Goal: Transaction & Acquisition: Obtain resource

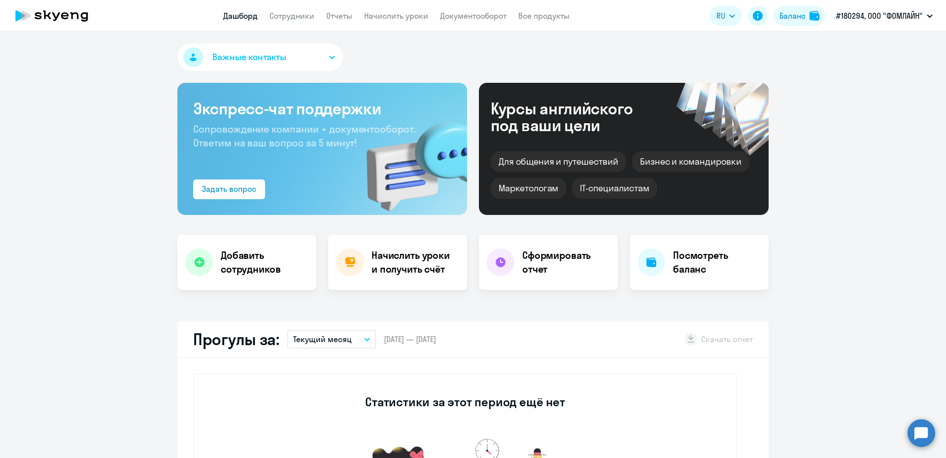
select select "30"
click at [926, 14] on button "#180294, ООО "ФОМЛАЙН"" at bounding box center [884, 16] width 106 height 24
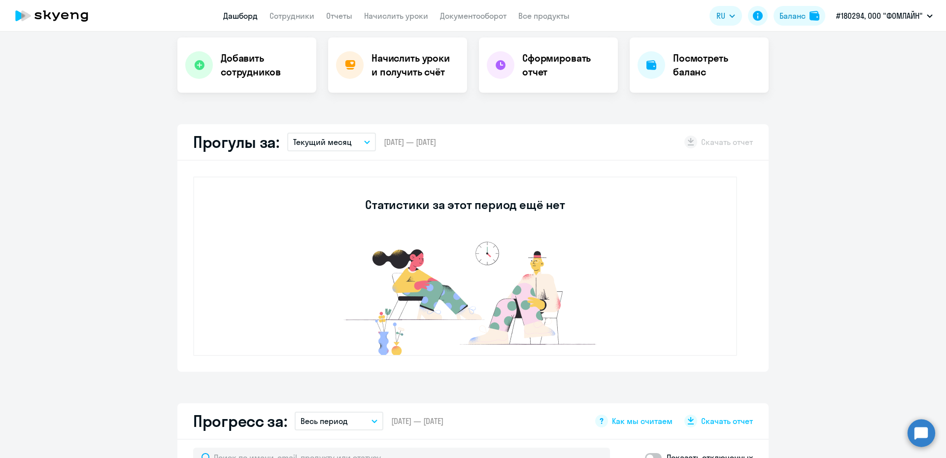
scroll to position [49, 0]
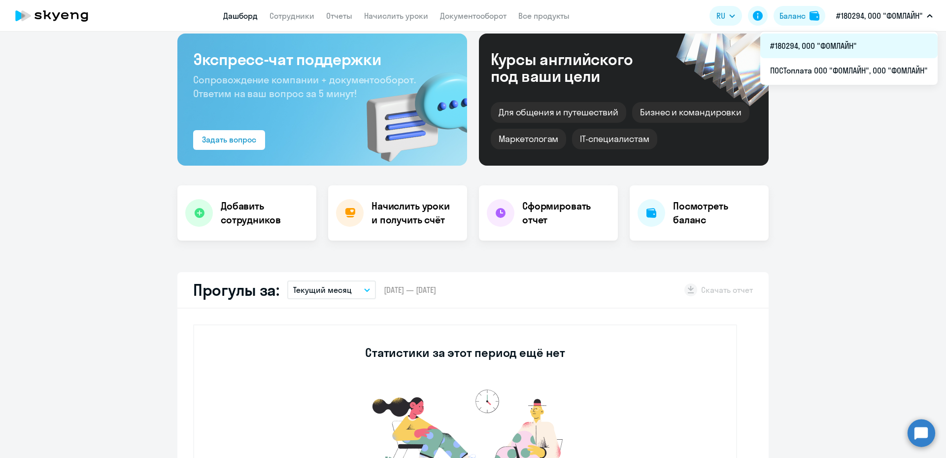
click at [827, 44] on li "#180294, ООО "ФОМЛАЙН"" at bounding box center [848, 46] width 177 height 25
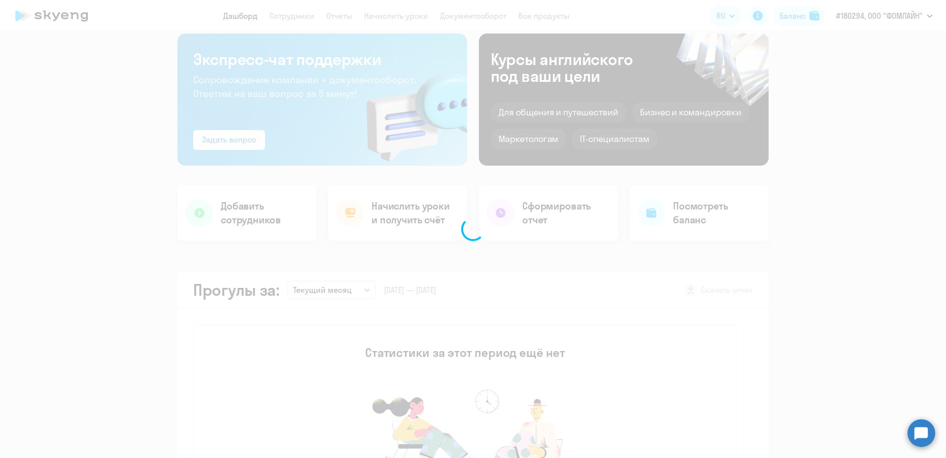
scroll to position [0, 0]
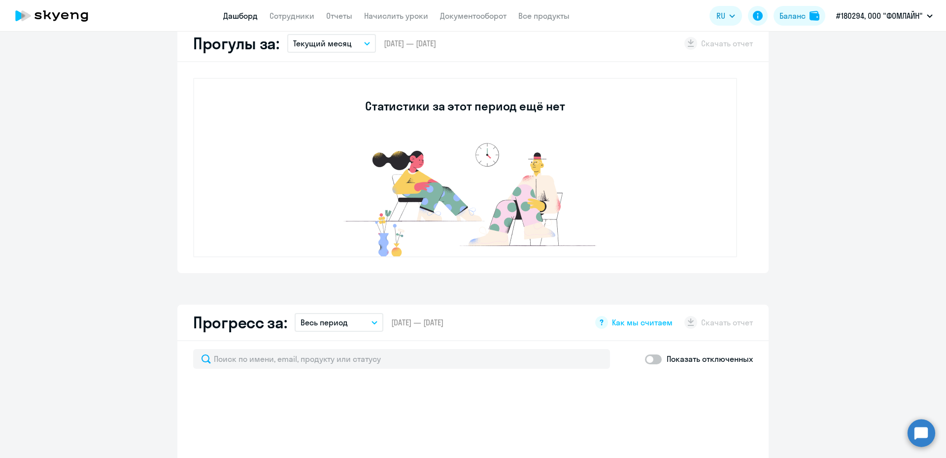
select select "30"
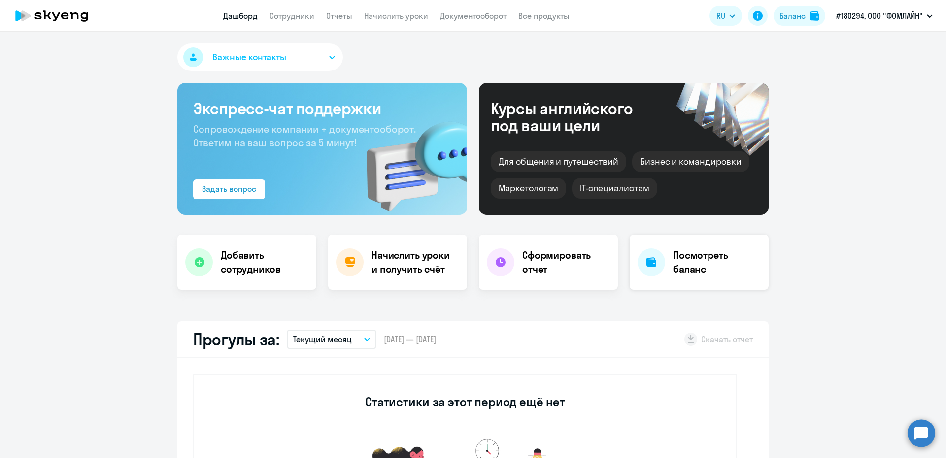
click at [690, 262] on h4 "Посмотреть баланс" at bounding box center [717, 262] width 88 height 28
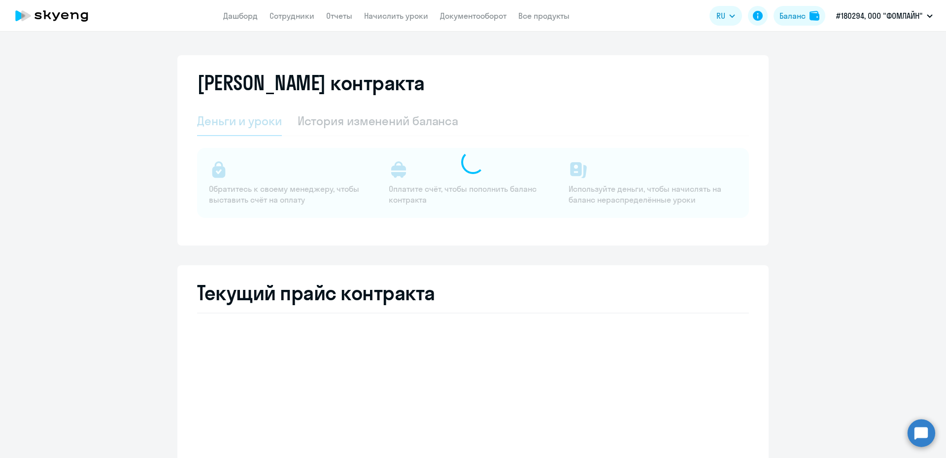
select select "english_adult_not_native_speaker"
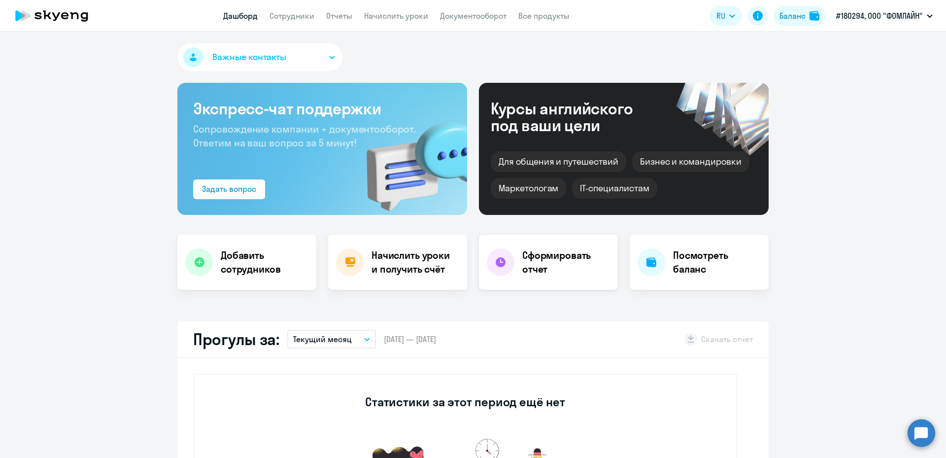
click at [544, 266] on h4 "Сформировать отчет" at bounding box center [566, 262] width 88 height 28
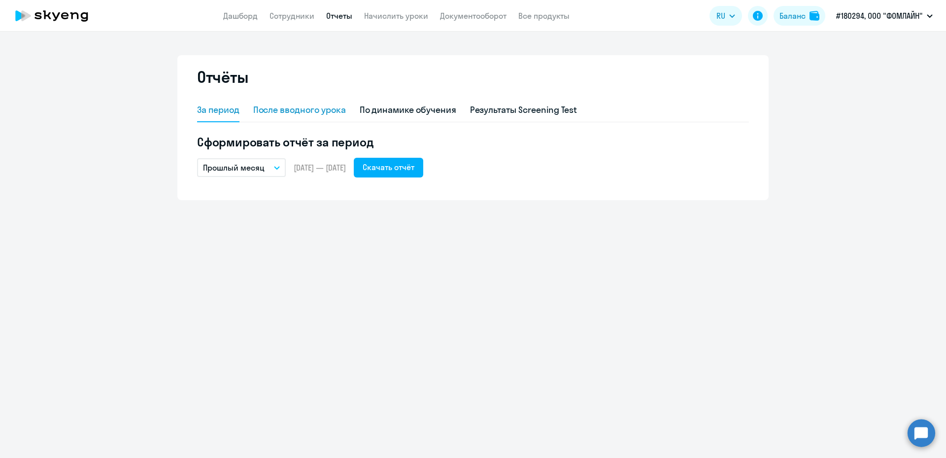
click at [290, 103] on div "После вводного урока" at bounding box center [299, 111] width 93 height 24
select select "10"
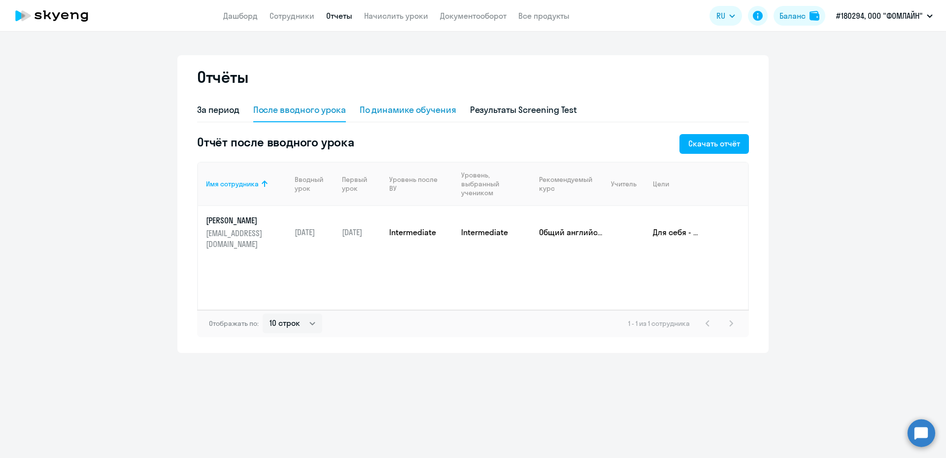
click at [393, 109] on div "По динамике обучения" at bounding box center [408, 109] width 97 height 13
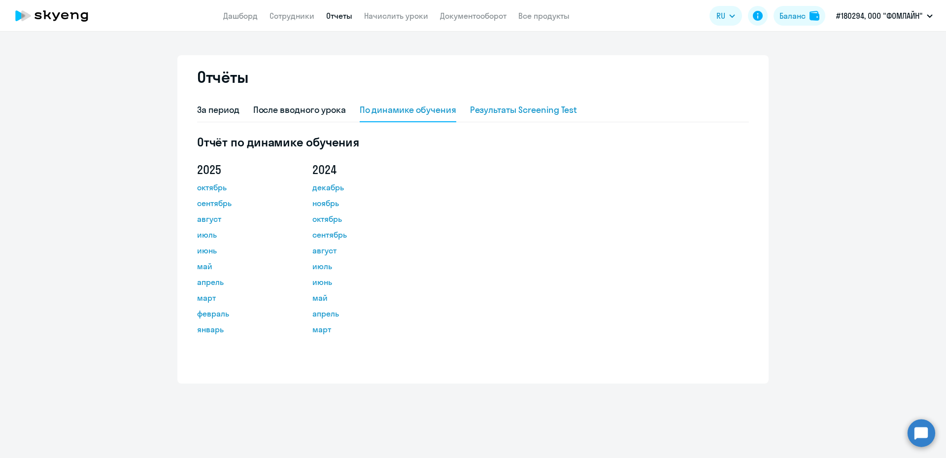
click at [519, 108] on div "Результаты Screening Test" at bounding box center [523, 109] width 107 height 13
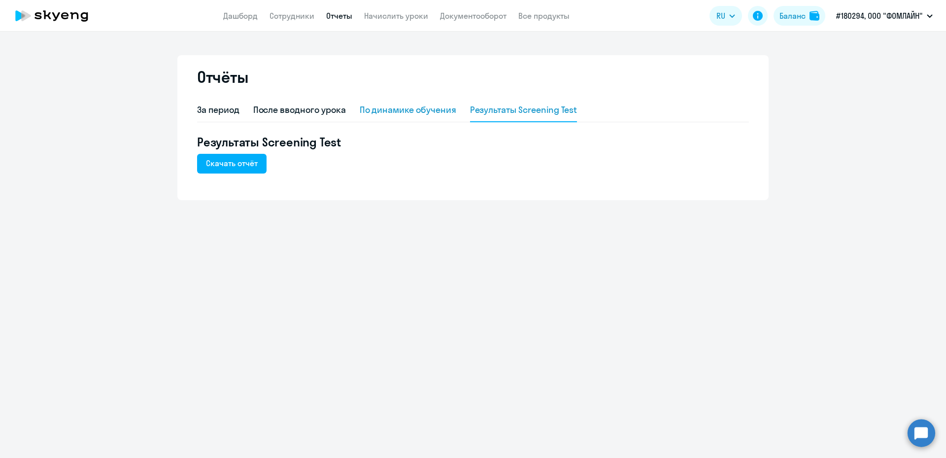
click at [435, 103] on div "По динамике обучения" at bounding box center [408, 109] width 97 height 13
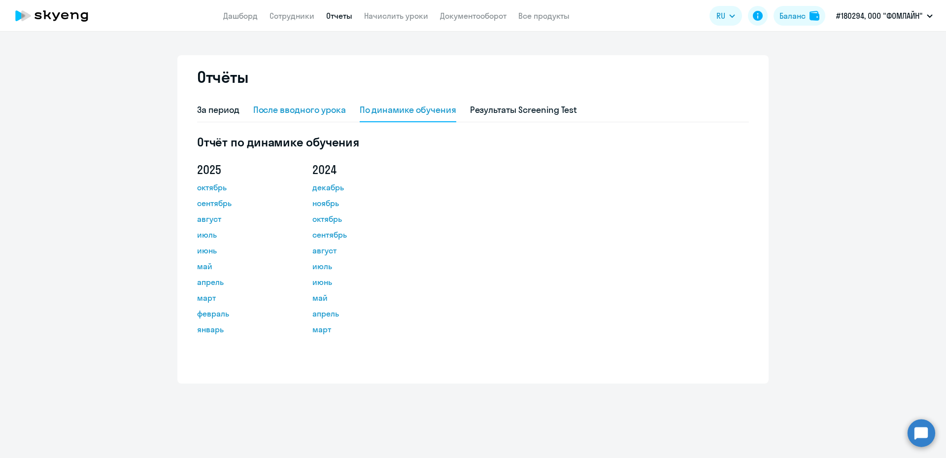
click at [324, 105] on div "После вводного урока" at bounding box center [299, 109] width 93 height 13
select select "10"
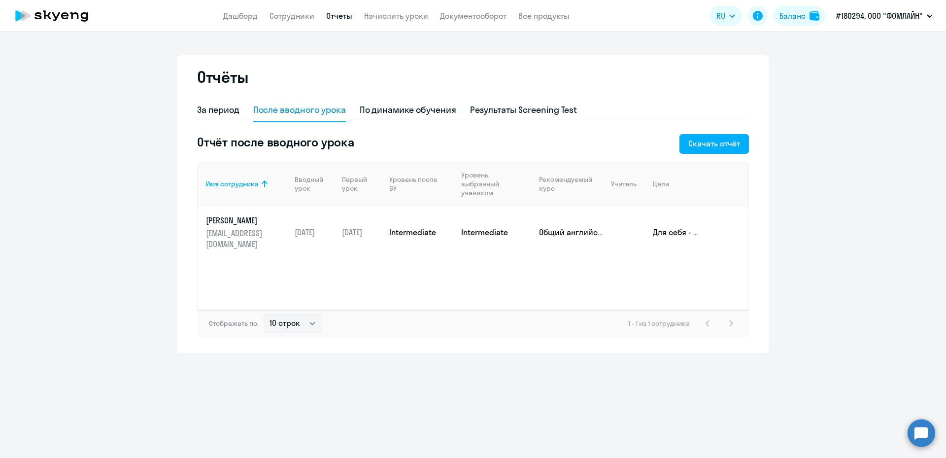
click at [242, 112] on div "За период После вводного урока По динамике обучения Результаты Screening Test" at bounding box center [473, 111] width 552 height 24
click at [238, 113] on div "За период" at bounding box center [218, 109] width 42 height 13
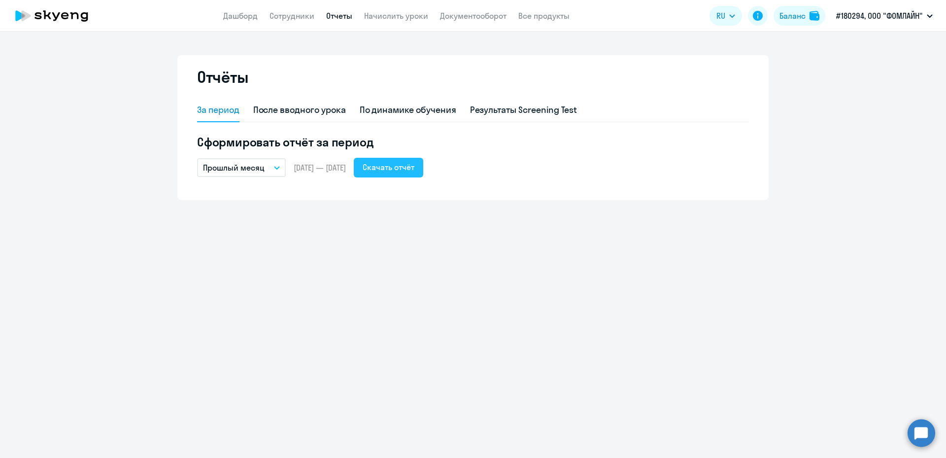
click at [423, 166] on button "Скачать отчёт" at bounding box center [388, 168] width 69 height 20
click at [246, 167] on p "Прошлый месяц" at bounding box center [234, 168] width 62 height 12
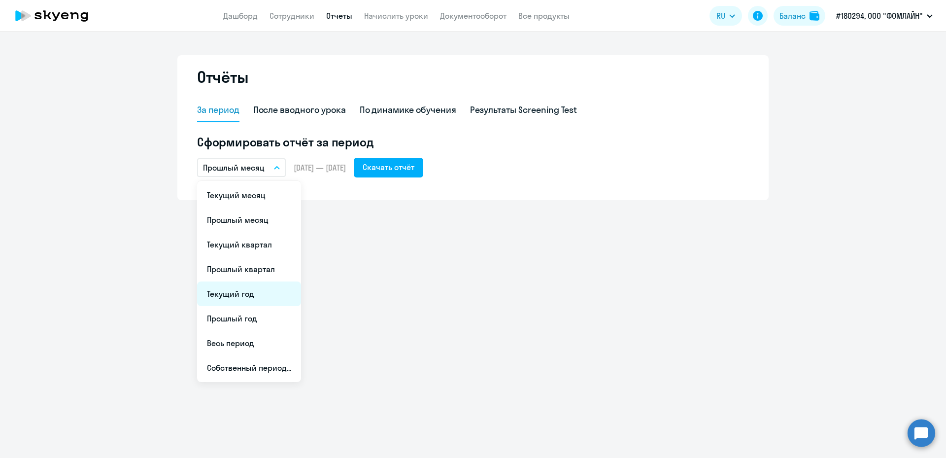
click at [256, 296] on li "Текущий год" at bounding box center [249, 293] width 104 height 25
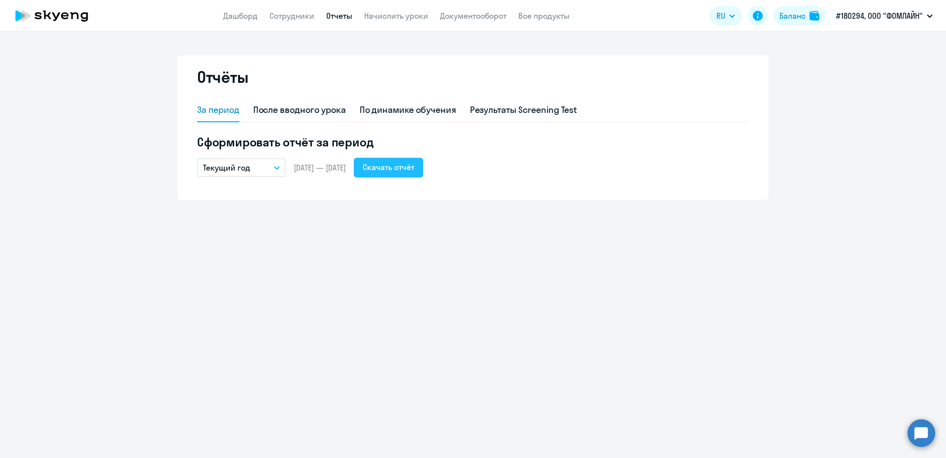
click at [403, 169] on div "Скачать отчёт" at bounding box center [389, 167] width 52 height 12
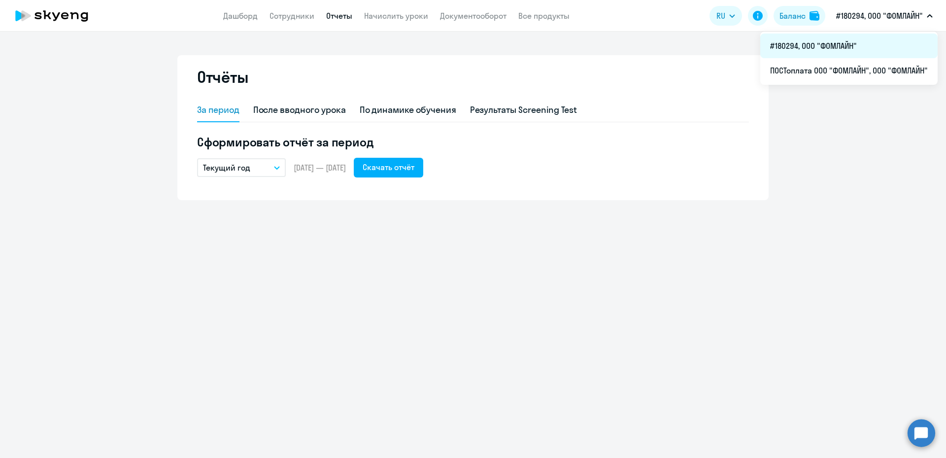
click at [856, 40] on li "#180294, ООО "ФОМЛАЙН"" at bounding box center [848, 46] width 177 height 25
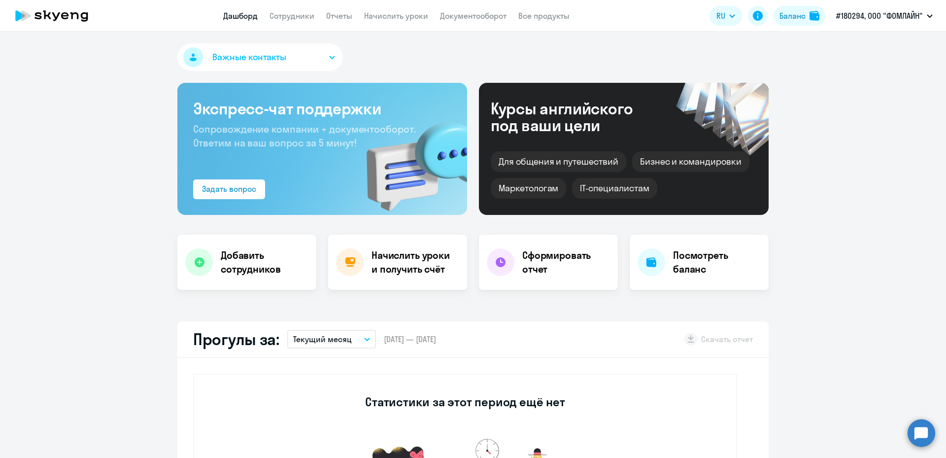
select select "30"
click at [324, 61] on button "Важные контакты" at bounding box center [260, 57] width 166 height 28
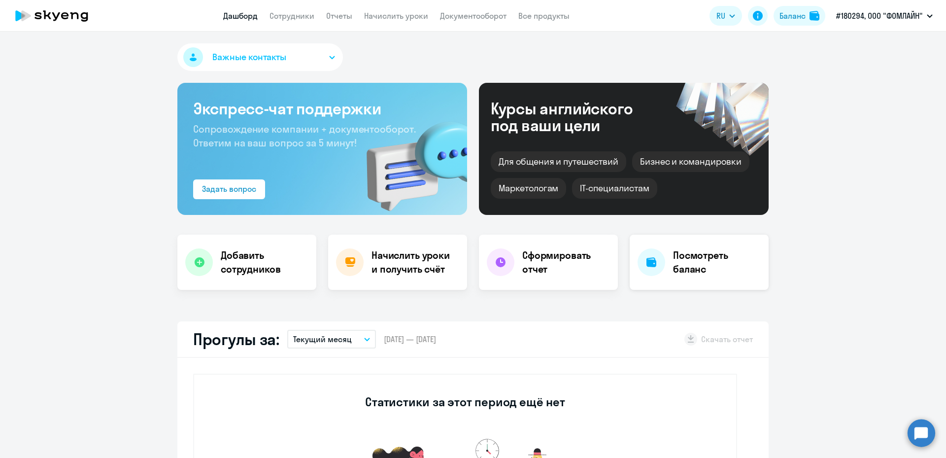
click at [676, 255] on h4 "Посмотреть баланс" at bounding box center [717, 262] width 88 height 28
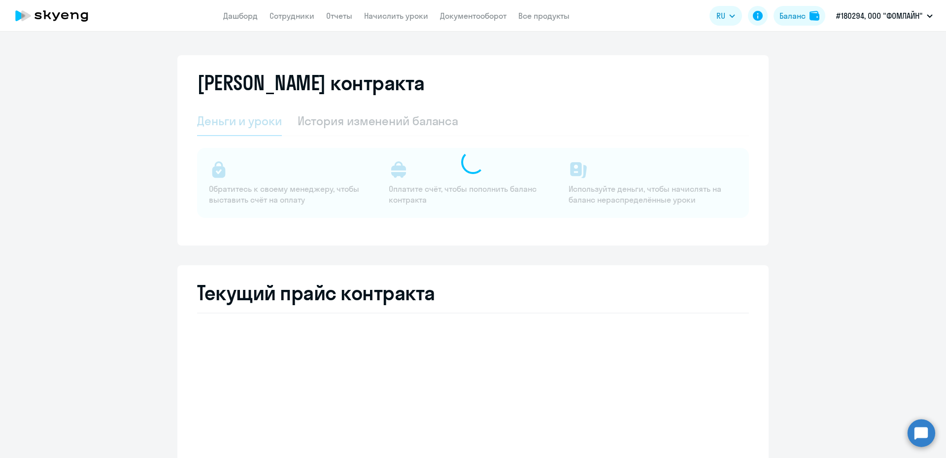
select select "english_adult_not_native_speaker"
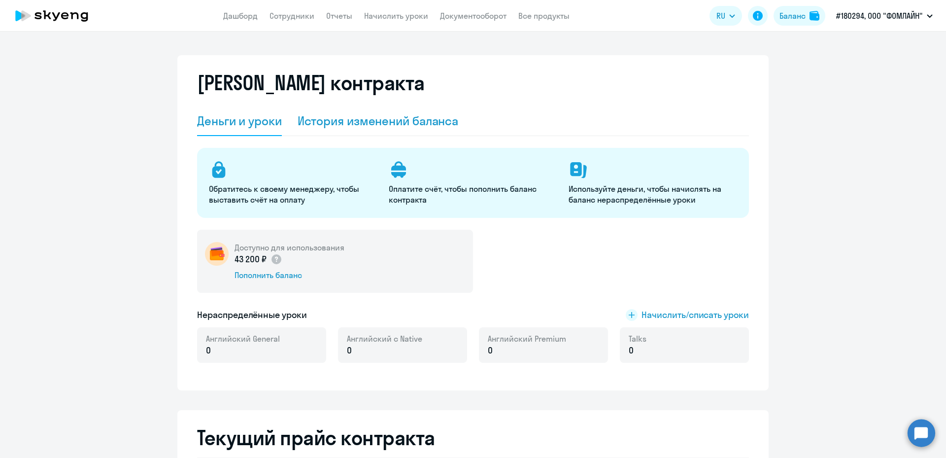
click at [344, 126] on div "История изменений баланса" at bounding box center [378, 121] width 161 height 16
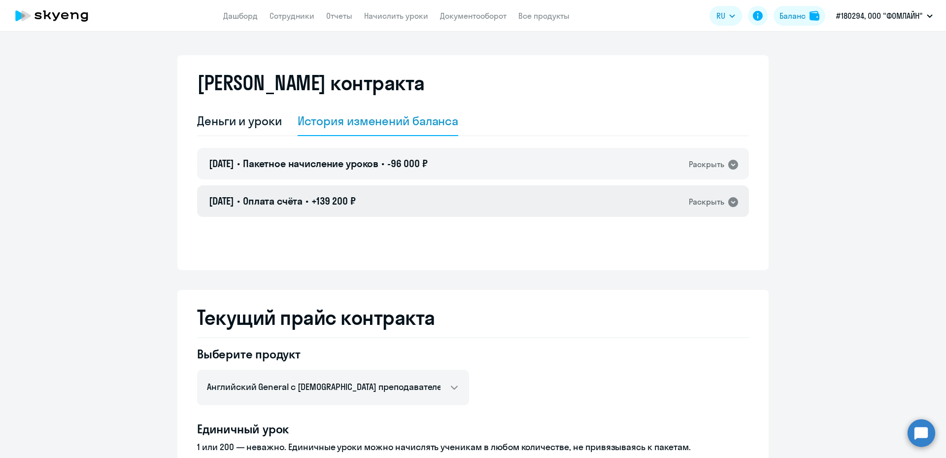
click at [465, 198] on div "[DATE] • Оплата счёта • +139 200 ₽ Раскрыть" at bounding box center [473, 201] width 552 height 32
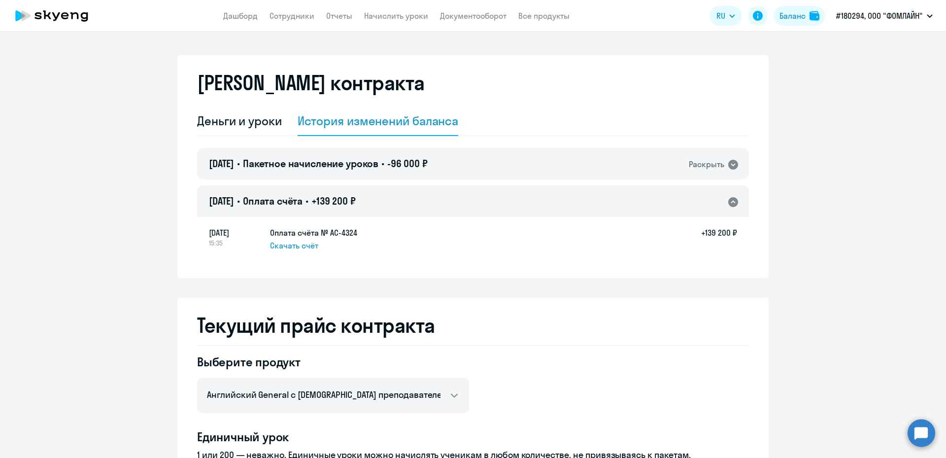
drag, startPoint x: 356, startPoint y: 233, endPoint x: 340, endPoint y: 233, distance: 15.3
click at [343, 233] on div "[DATE] 15:35 Оплата счёта № AC-4324 Скачать счёт +139 200 ₽" at bounding box center [473, 239] width 528 height 25
click at [303, 243] on span "Скачать счёт" at bounding box center [294, 245] width 48 height 12
